Goal: Information Seeking & Learning: Find specific fact

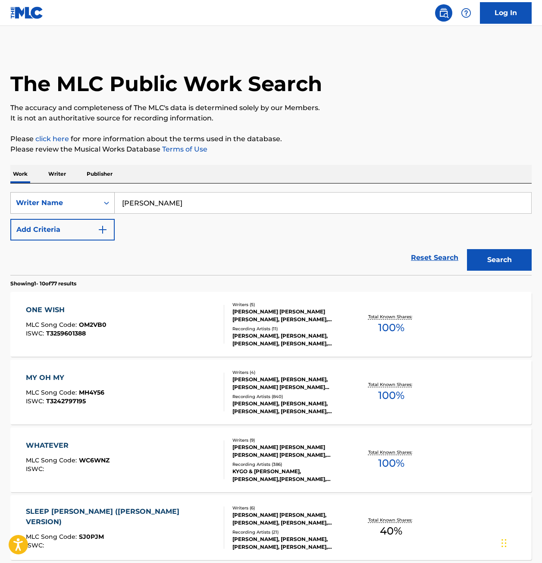
drag, startPoint x: 177, startPoint y: 205, endPoint x: 25, endPoint y: 204, distance: 151.9
click at [25, 204] on div "SearchWithCriteria2a91f75c-794b-4b57-9207-acaa31d72a4e Writer Name [PERSON_NAME]" at bounding box center [271, 203] width 522 height 22
click at [28, 202] on div "Writer Name" at bounding box center [55, 203] width 78 height 10
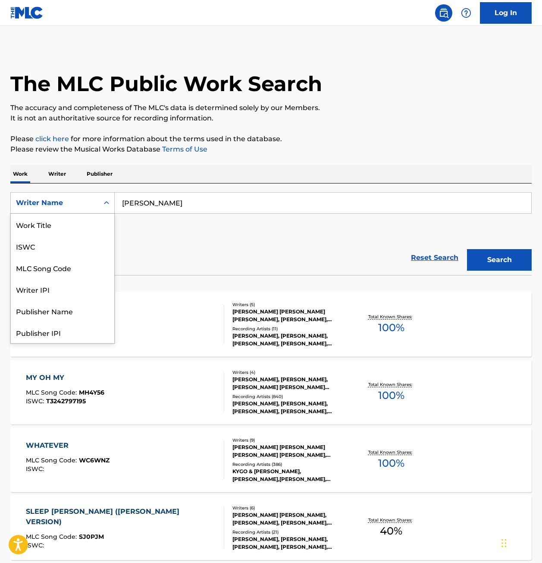
scroll to position [43, 0]
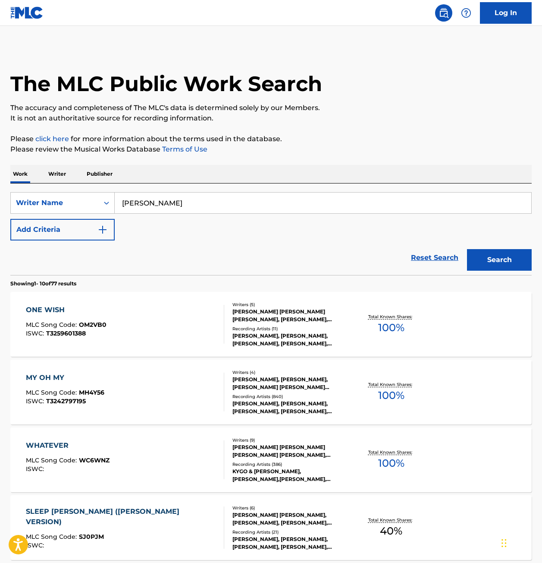
click at [173, 199] on input "[PERSON_NAME]" at bounding box center [323, 202] width 417 height 21
drag, startPoint x: 181, startPoint y: 202, endPoint x: 76, endPoint y: 192, distance: 106.2
click at [76, 192] on div "SearchWithCriteria2a91f75c-794b-4b57-9207-acaa31d72a4e Writer Name [PERSON_NAME]" at bounding box center [271, 203] width 522 height 22
type input "[PERSON_NAME] [PERSON_NAME]"
click at [500, 262] on button "Search" at bounding box center [499, 260] width 65 height 22
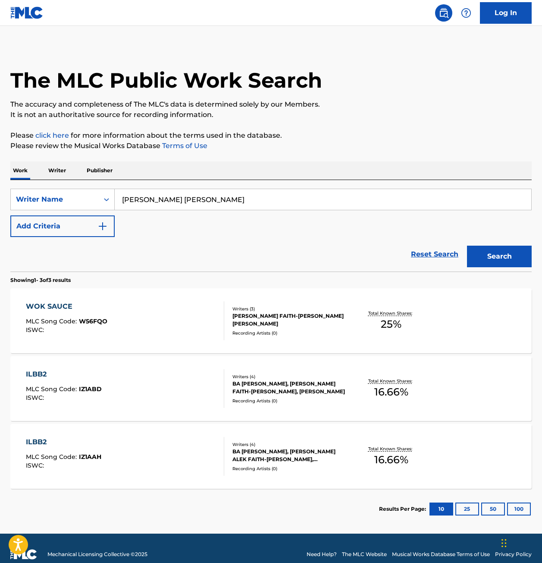
scroll to position [16, 0]
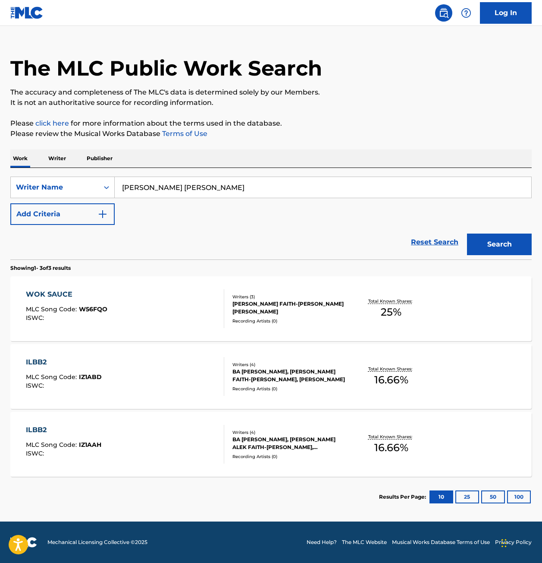
click at [136, 312] on div "WOK SAUCE MLC Song Code : W56FQO ISWC :" at bounding box center [125, 308] width 198 height 39
